Goal: Information Seeking & Learning: Understand process/instructions

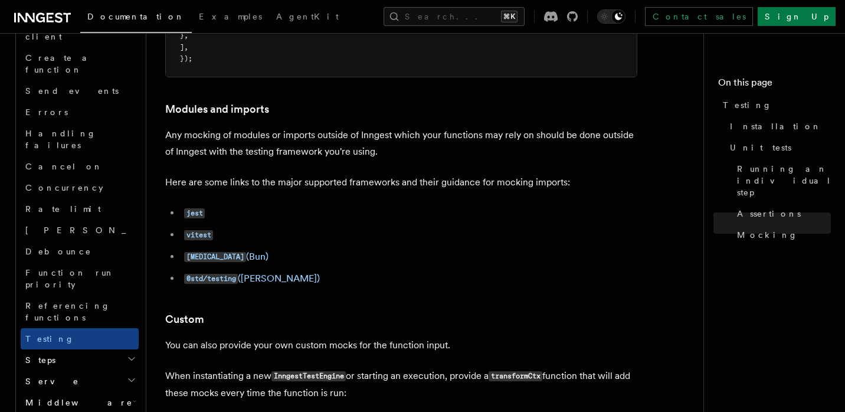
scroll to position [3770, 0]
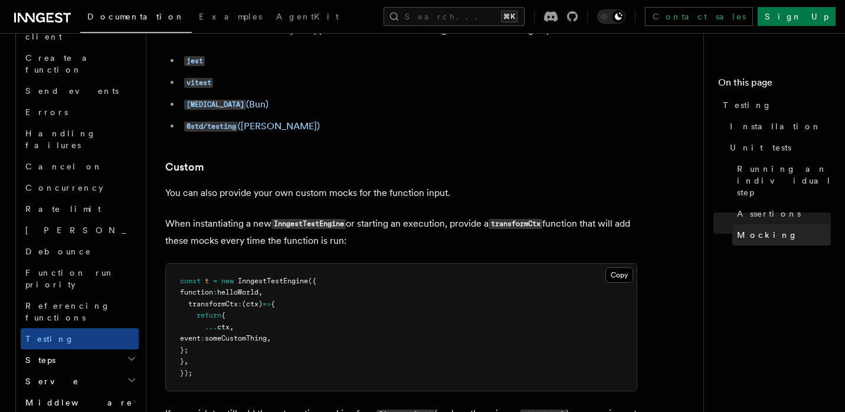
click at [766, 229] on span "Mocking" at bounding box center [767, 235] width 61 height 12
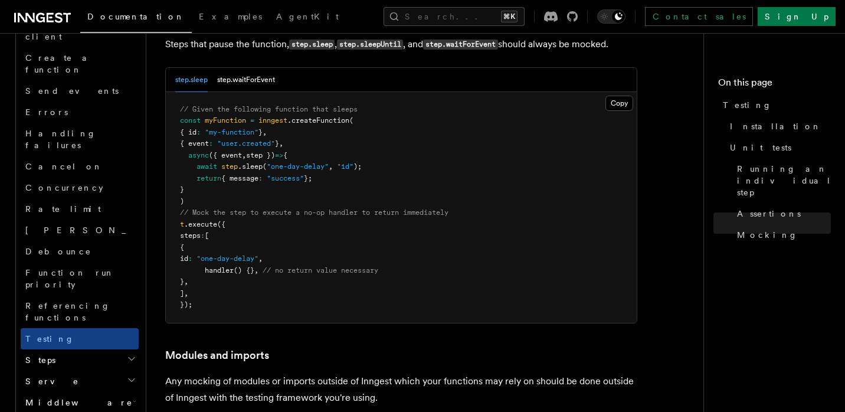
scroll to position [3375, 0]
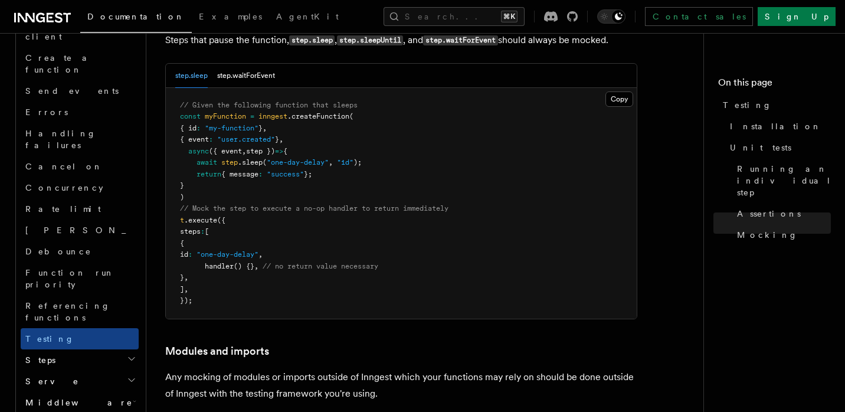
click at [570, 225] on pre "// Given the following function that sleeps const myFunction = inngest .createF…" at bounding box center [401, 203] width 471 height 231
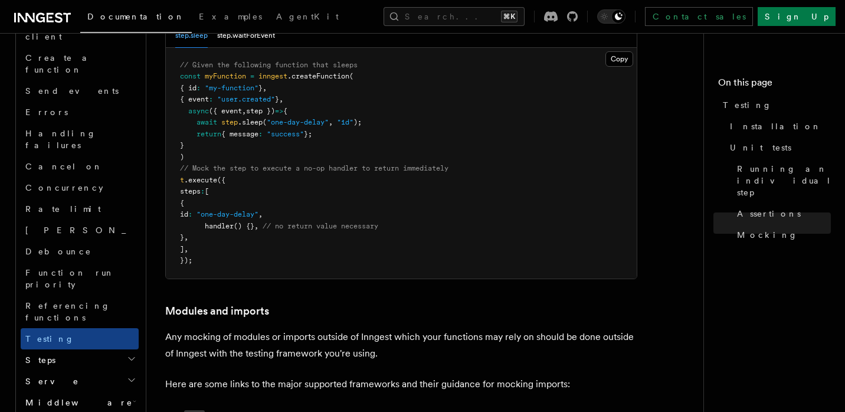
scroll to position [3418, 0]
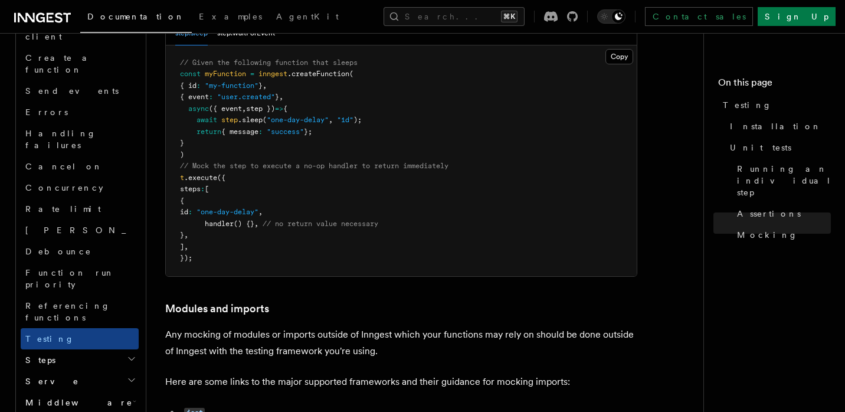
click at [420, 170] on span "// Mock the step to execute a no-op handler to return immediately" at bounding box center [314, 166] width 268 height 8
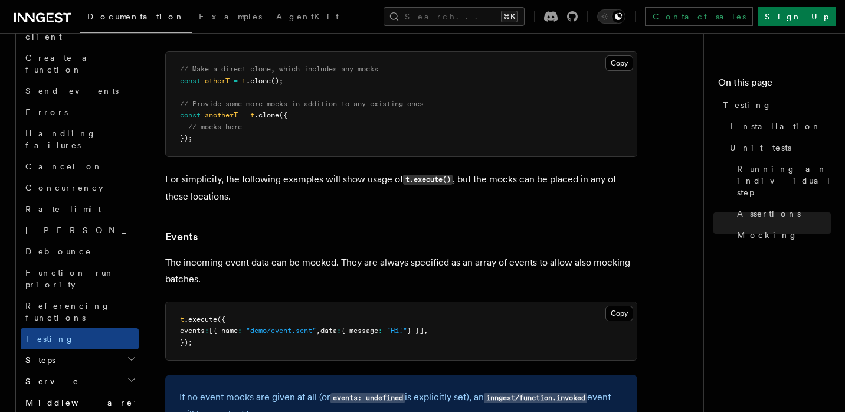
scroll to position [2222, 0]
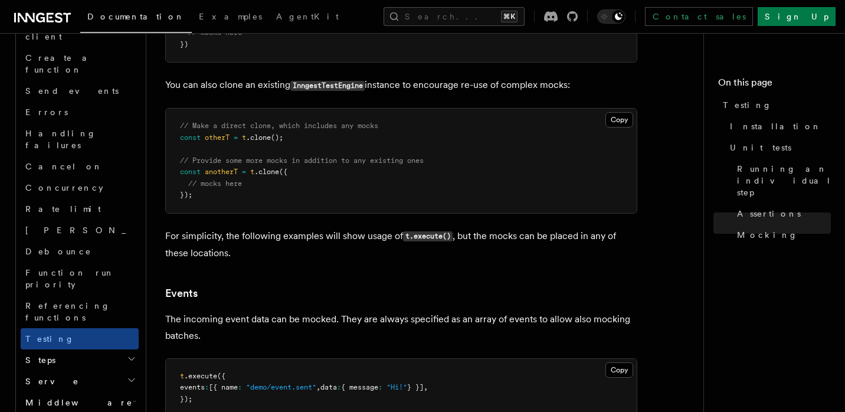
click at [133, 397] on icon "button" at bounding box center [135, 401] width 4 height 9
click at [128, 354] on icon "button" at bounding box center [131, 358] width 9 height 9
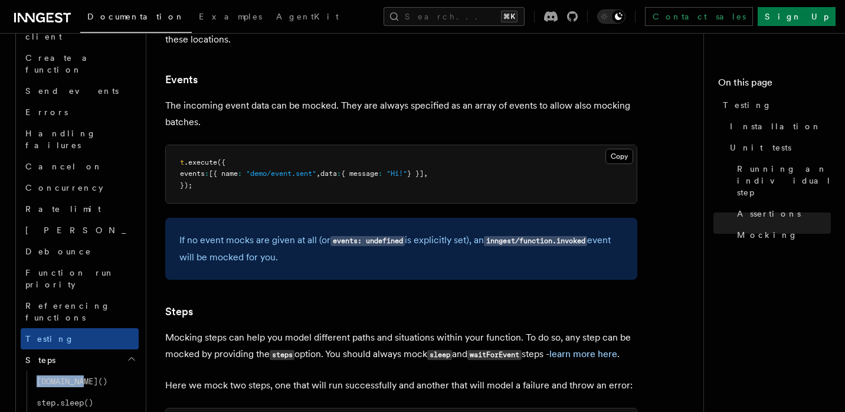
scroll to position [2438, 0]
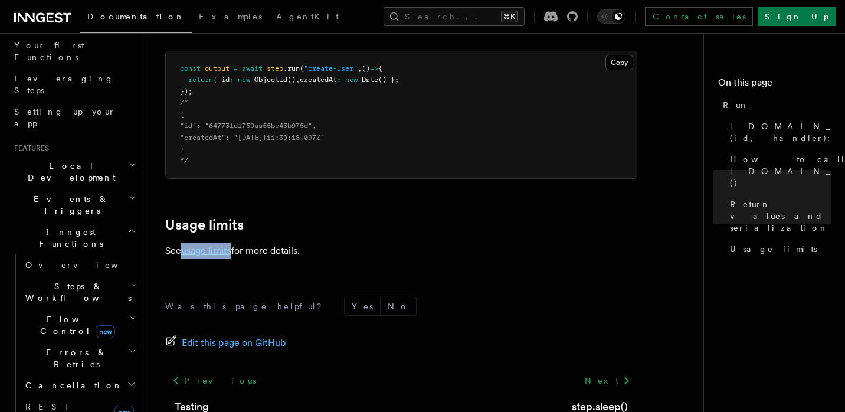
scroll to position [203, 0]
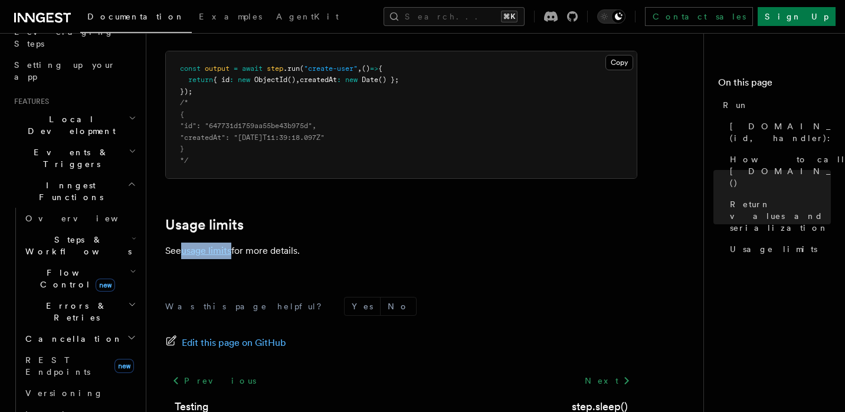
click at [451, 297] on footer "Was this page helpful? Yes No Edit this page on GitHub Previous Testing Next st…" at bounding box center [401, 381] width 472 height 168
click at [83, 234] on span "Steps & Workflows" at bounding box center [76, 246] width 111 height 24
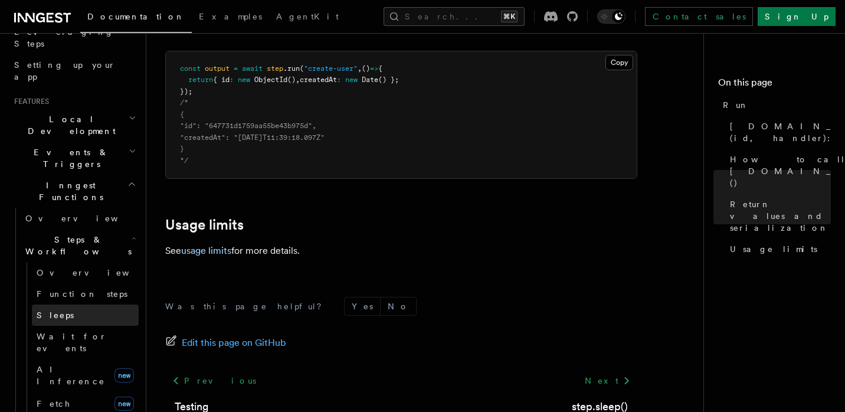
click at [60, 310] on span "Sleeps" at bounding box center [55, 314] width 37 height 9
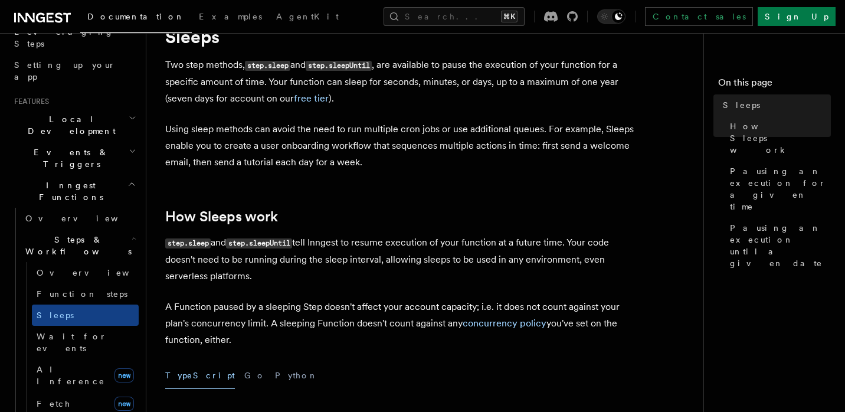
scroll to position [54, 0]
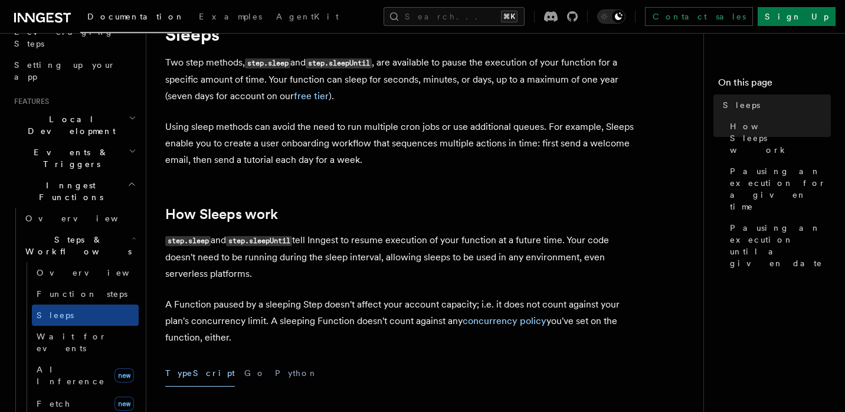
click at [442, 62] on p "Two step methods, step.sleep and step.sleepUntil , are available to pause the e…" at bounding box center [401, 79] width 472 height 50
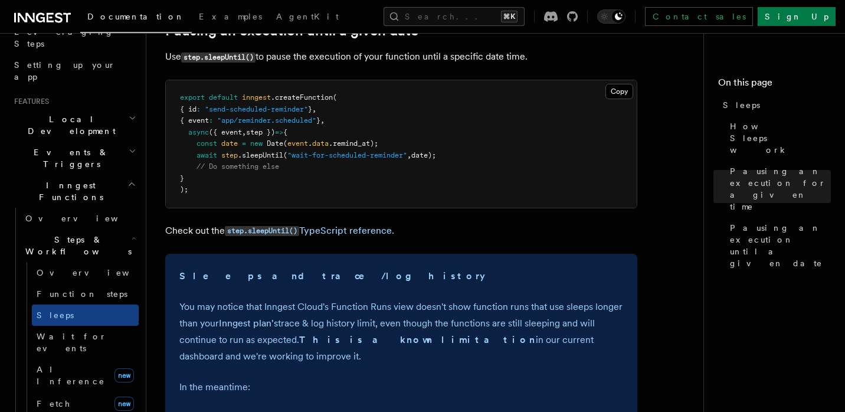
scroll to position [664, 0]
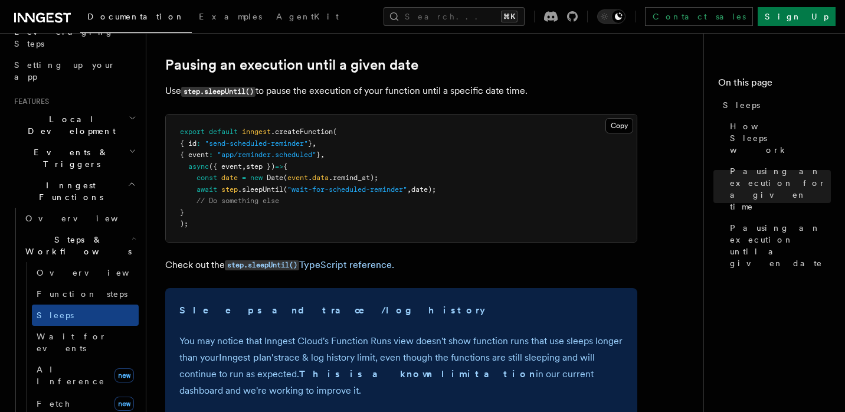
click at [459, 286] on article "Features Inngest Functions Steps & Workflows Sleeps Two step methods, step.slee…" at bounding box center [429, 77] width 529 height 1380
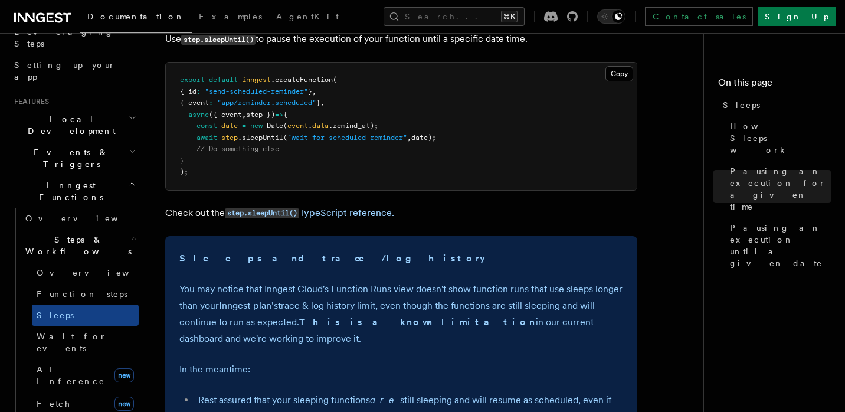
scroll to position [785, 0]
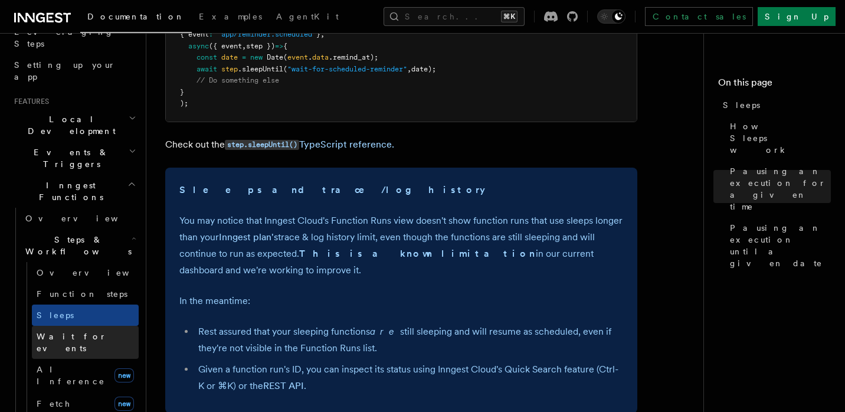
click at [94, 326] on link "Wait for events" at bounding box center [85, 342] width 107 height 33
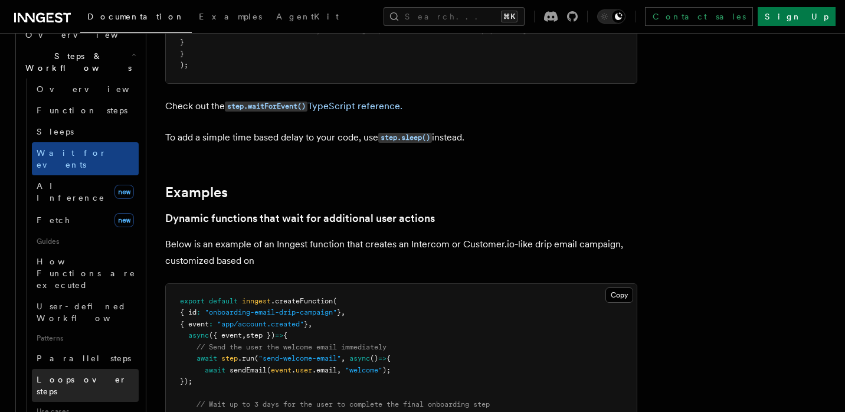
scroll to position [437, 0]
